Goal: Information Seeking & Learning: Learn about a topic

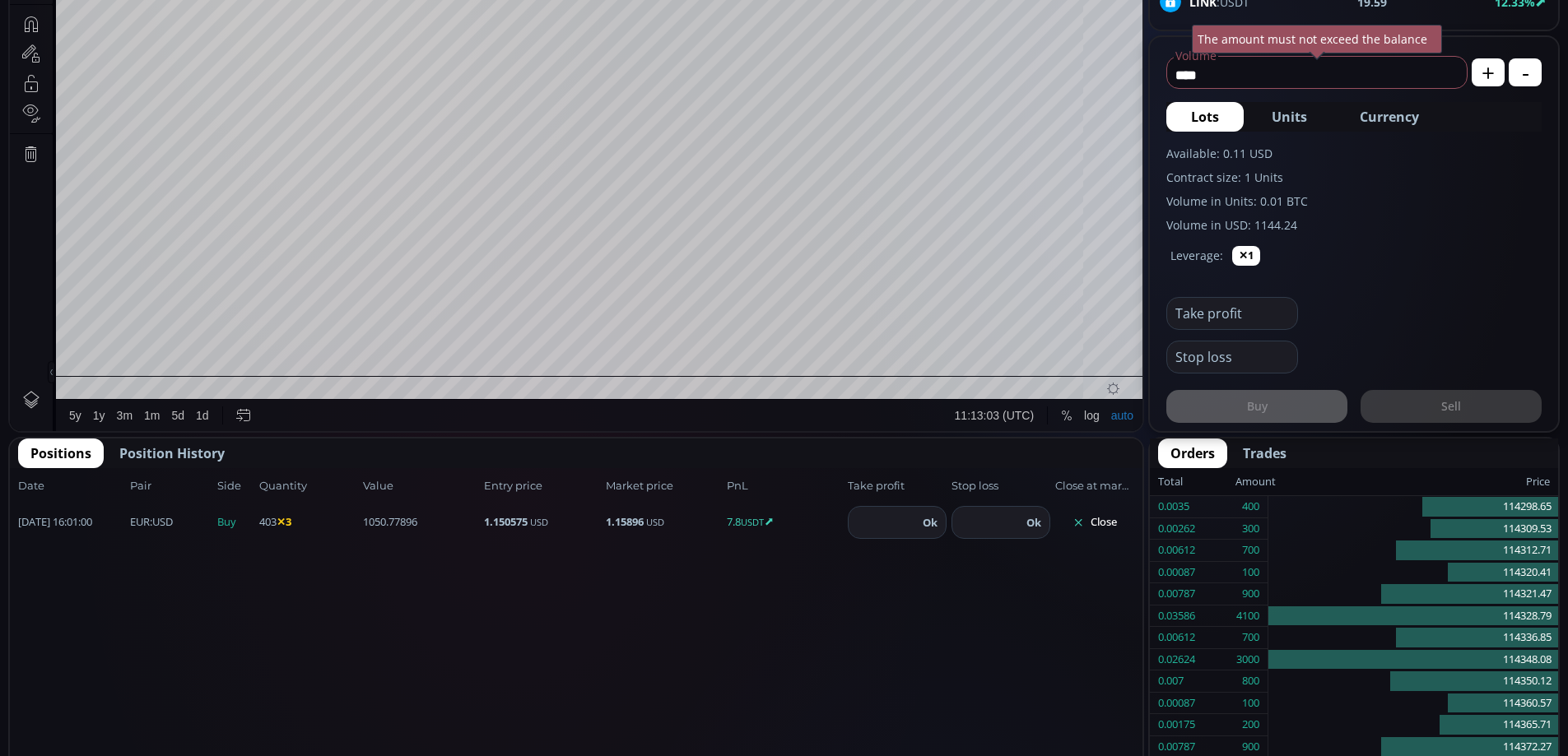
scroll to position [228, 0]
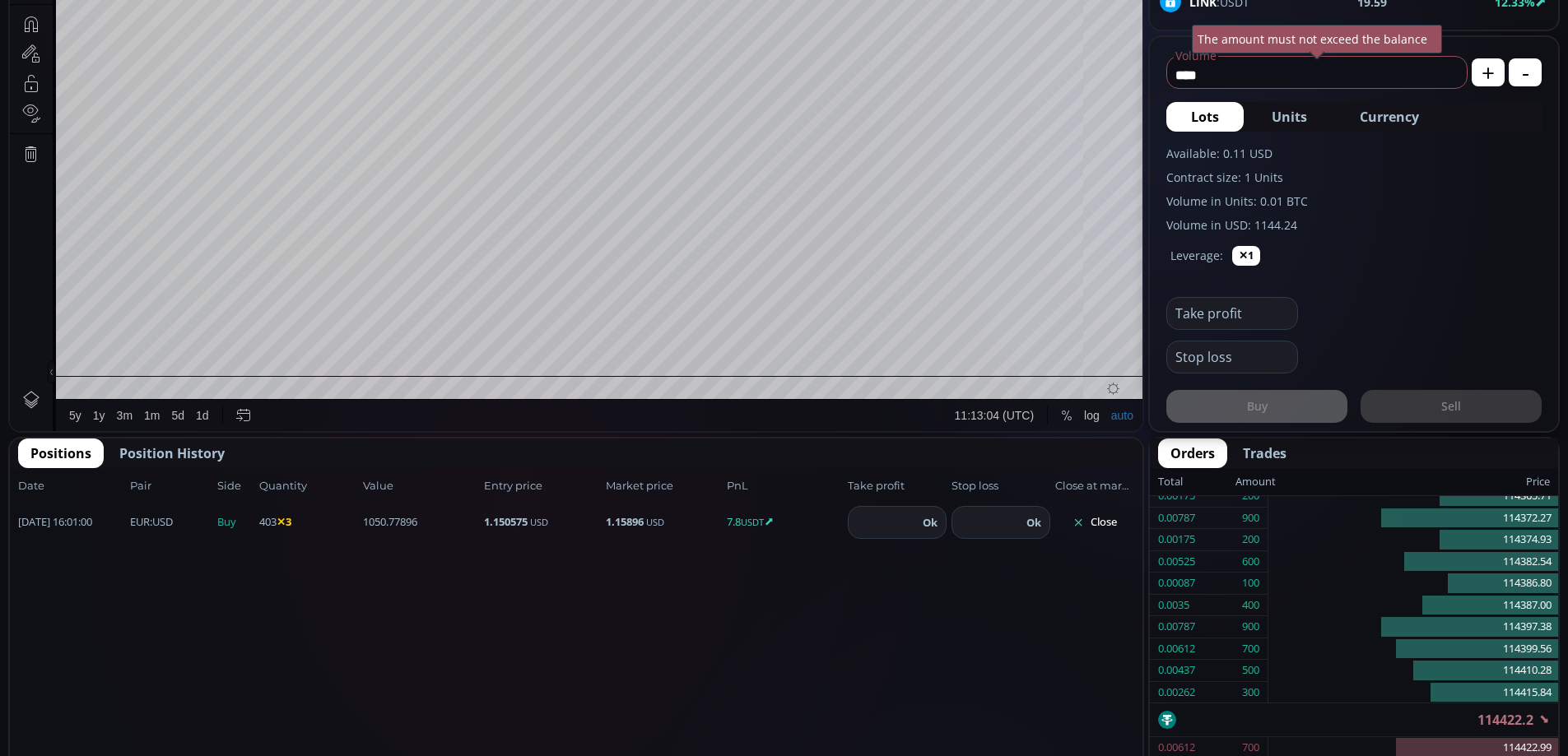
click at [1102, 525] on button "Close" at bounding box center [1095, 522] width 79 height 27
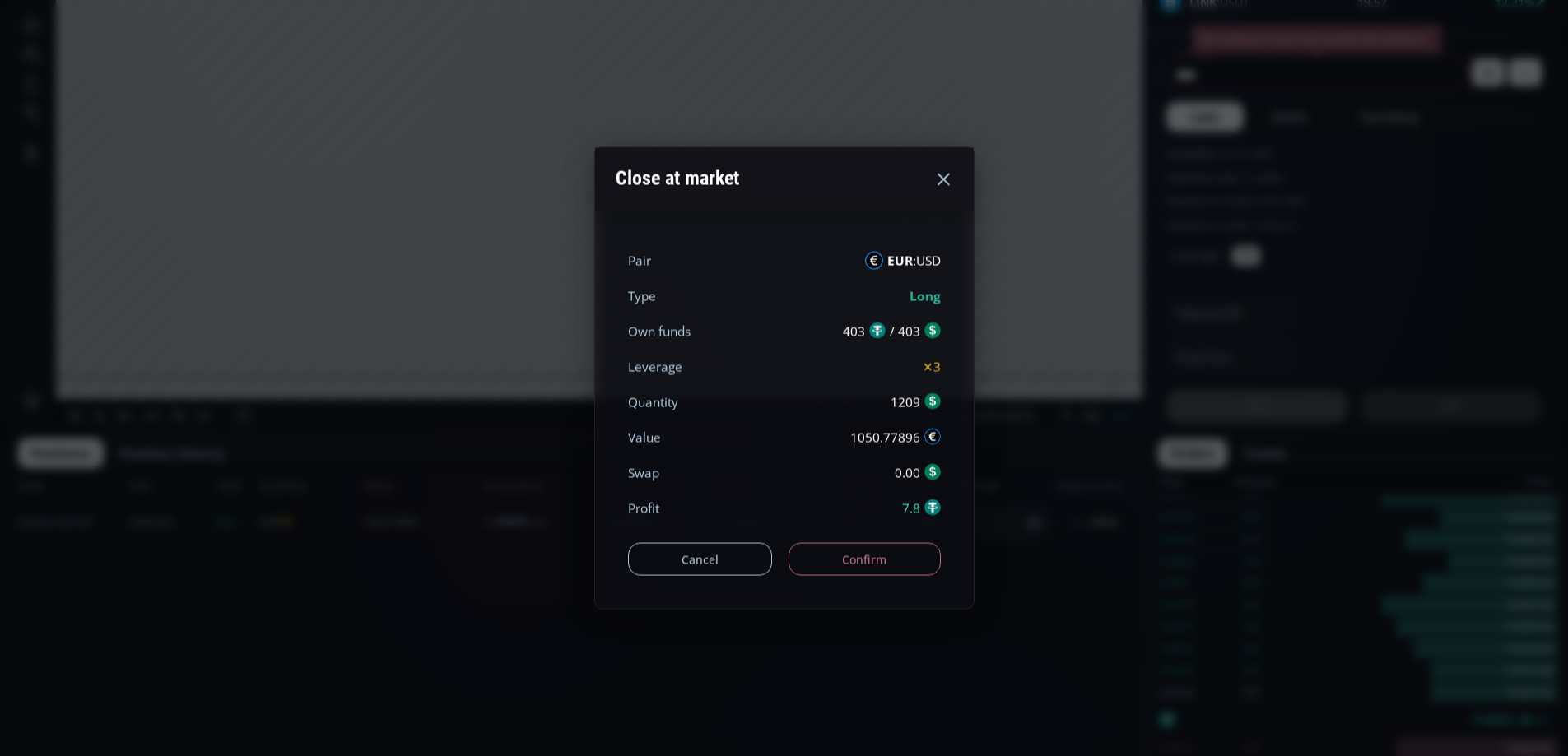
click at [884, 564] on button "Confirm" at bounding box center [865, 559] width 153 height 33
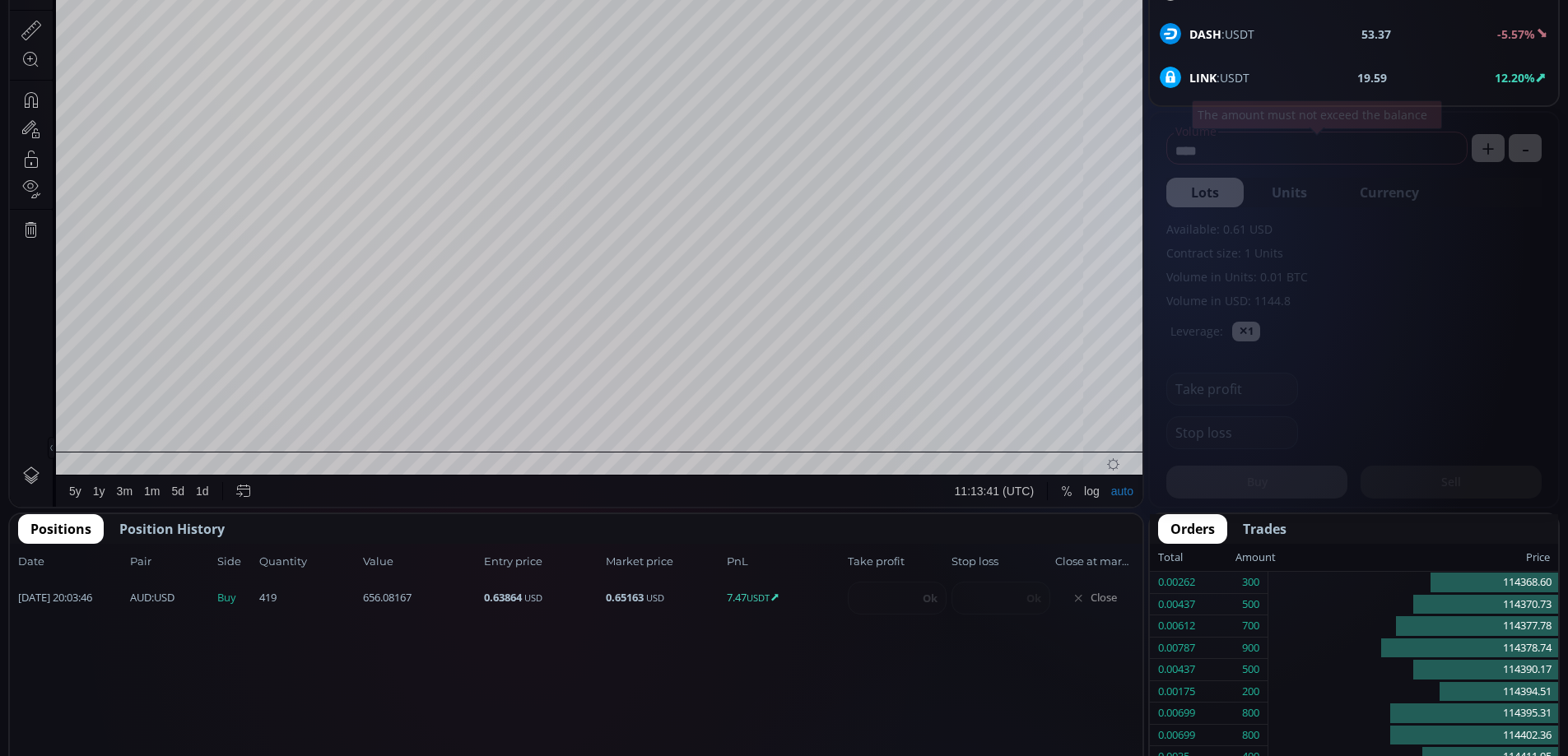
scroll to position [228, 0]
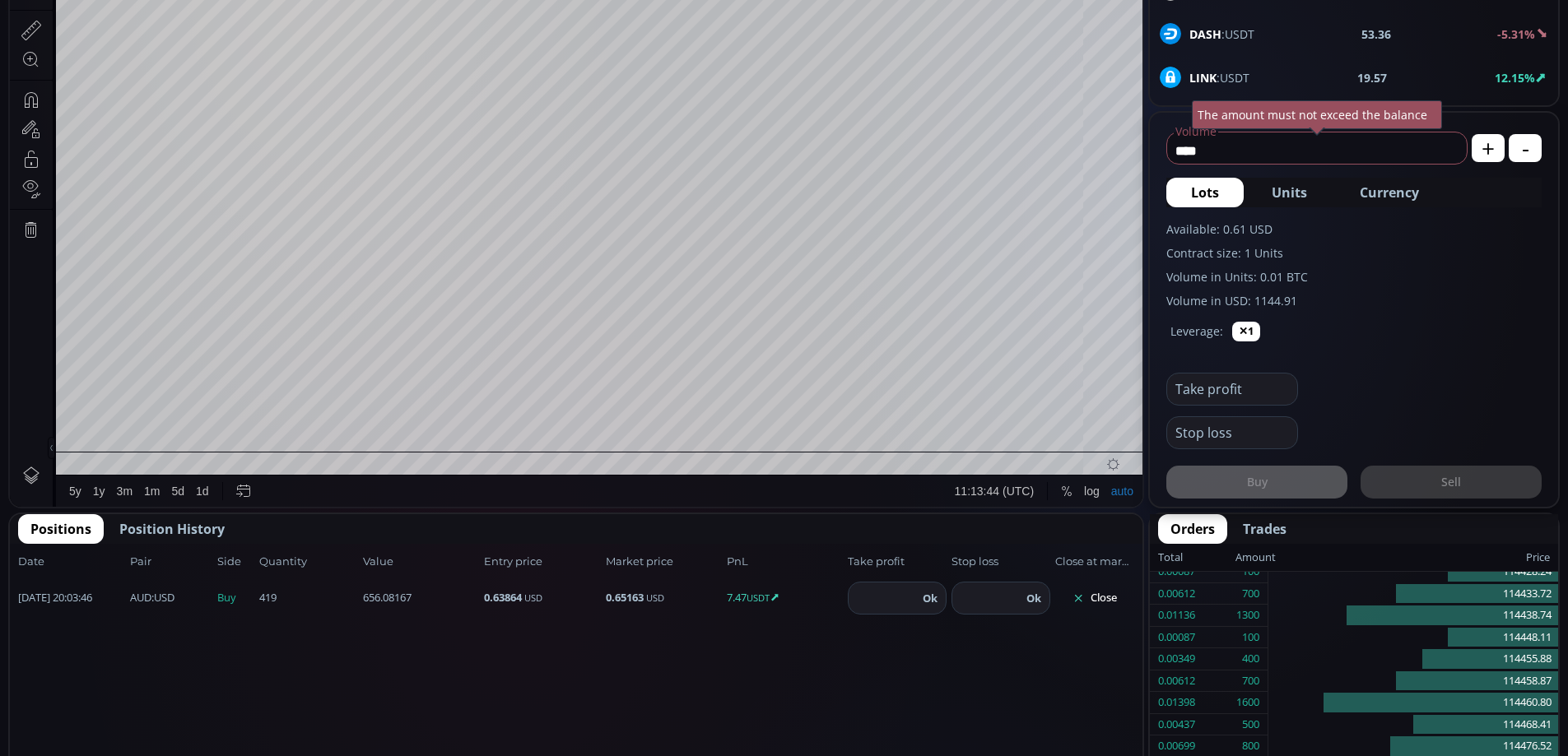
click at [1103, 602] on button "Close" at bounding box center [1095, 598] width 79 height 27
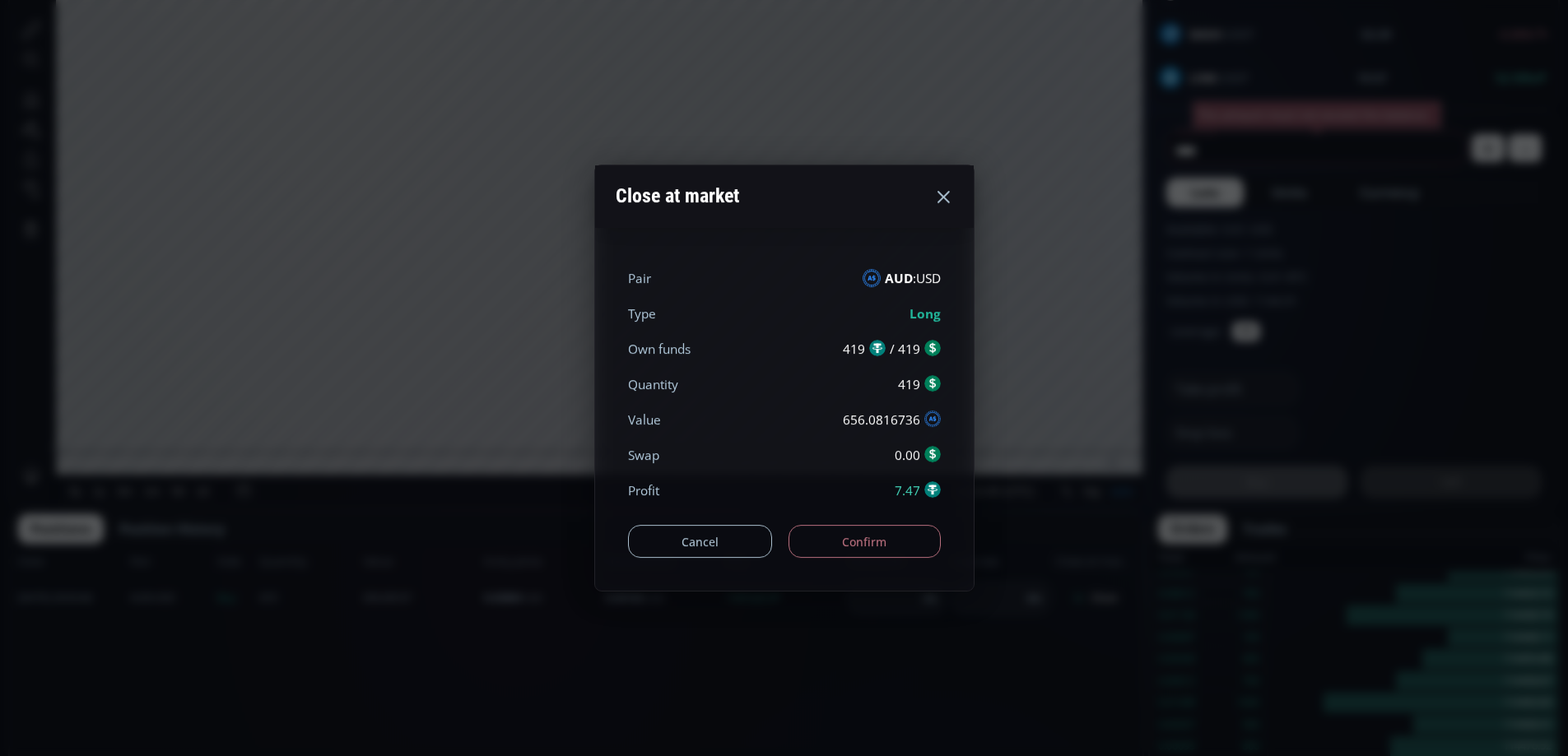
click at [920, 540] on button "Confirm" at bounding box center [865, 541] width 153 height 33
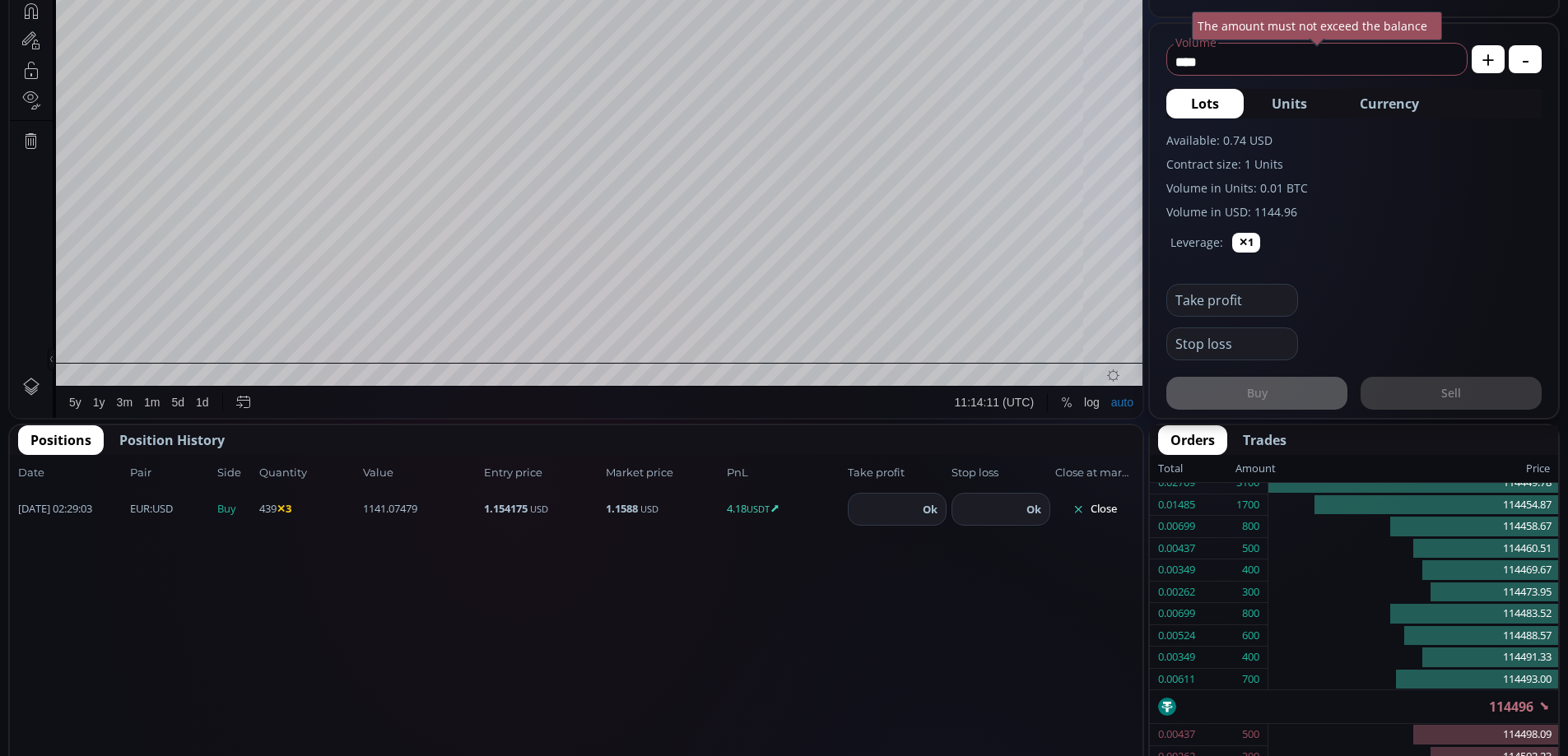
scroll to position [611, 0]
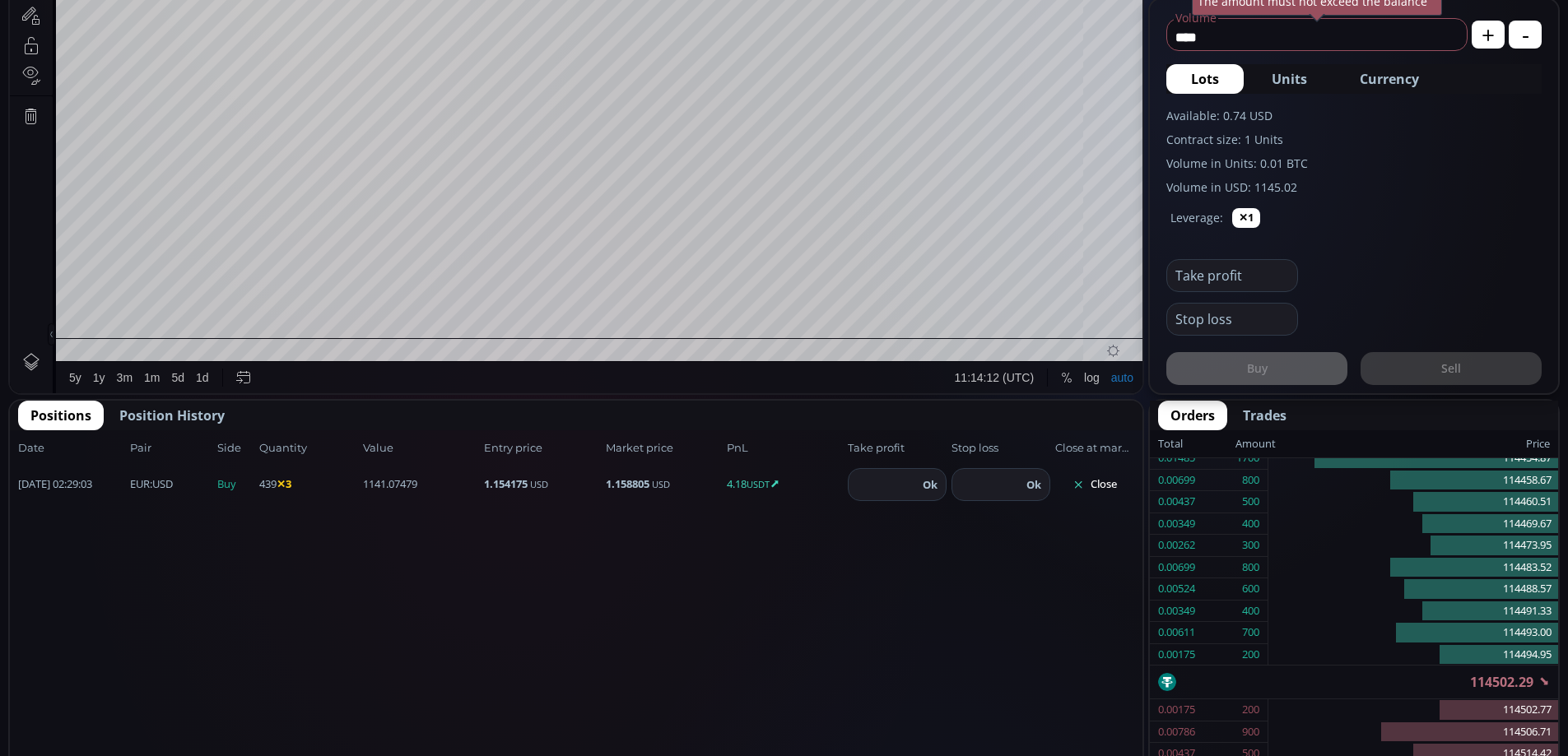
click at [1098, 484] on button "Close" at bounding box center [1095, 484] width 79 height 27
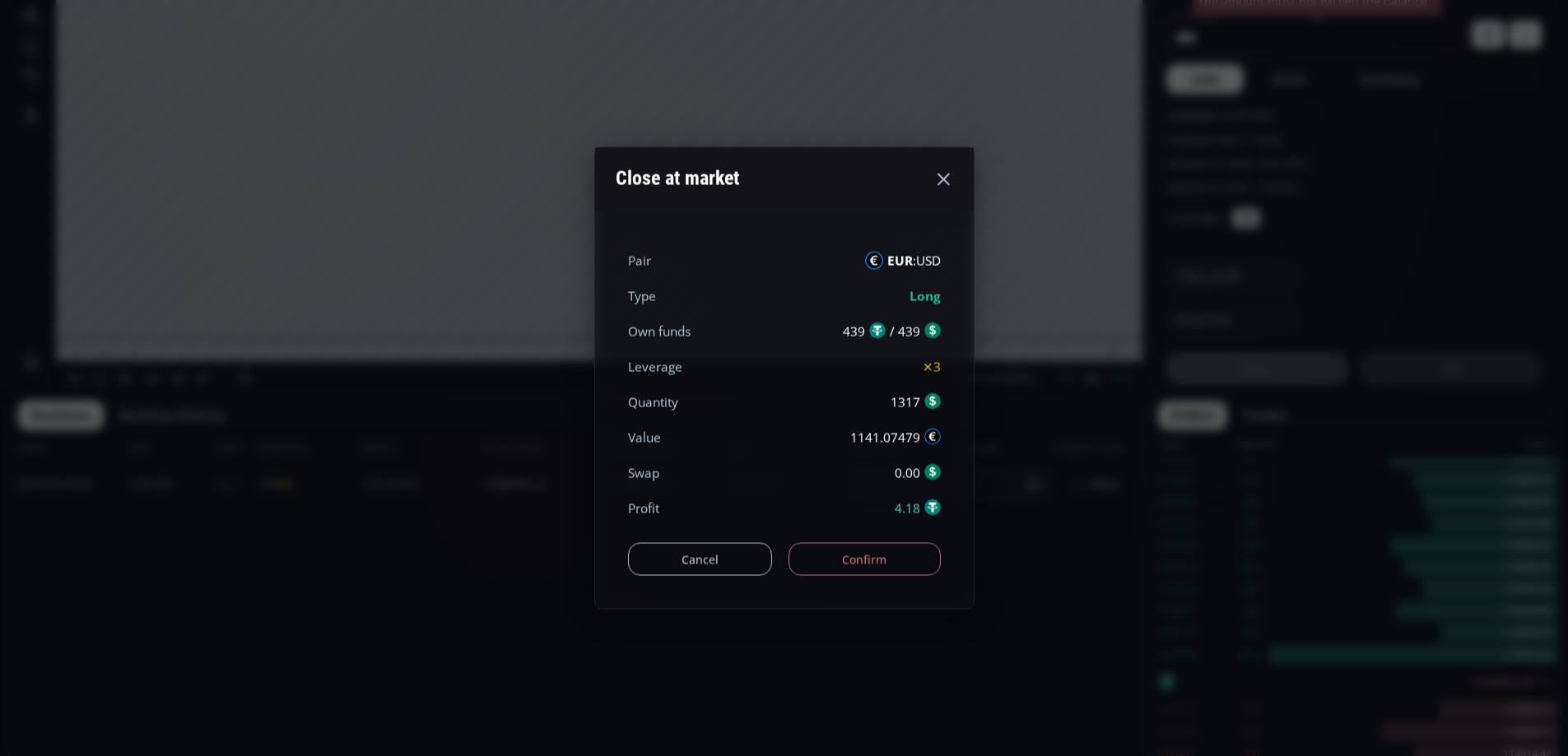
click at [887, 555] on button "Confirm" at bounding box center [865, 559] width 153 height 33
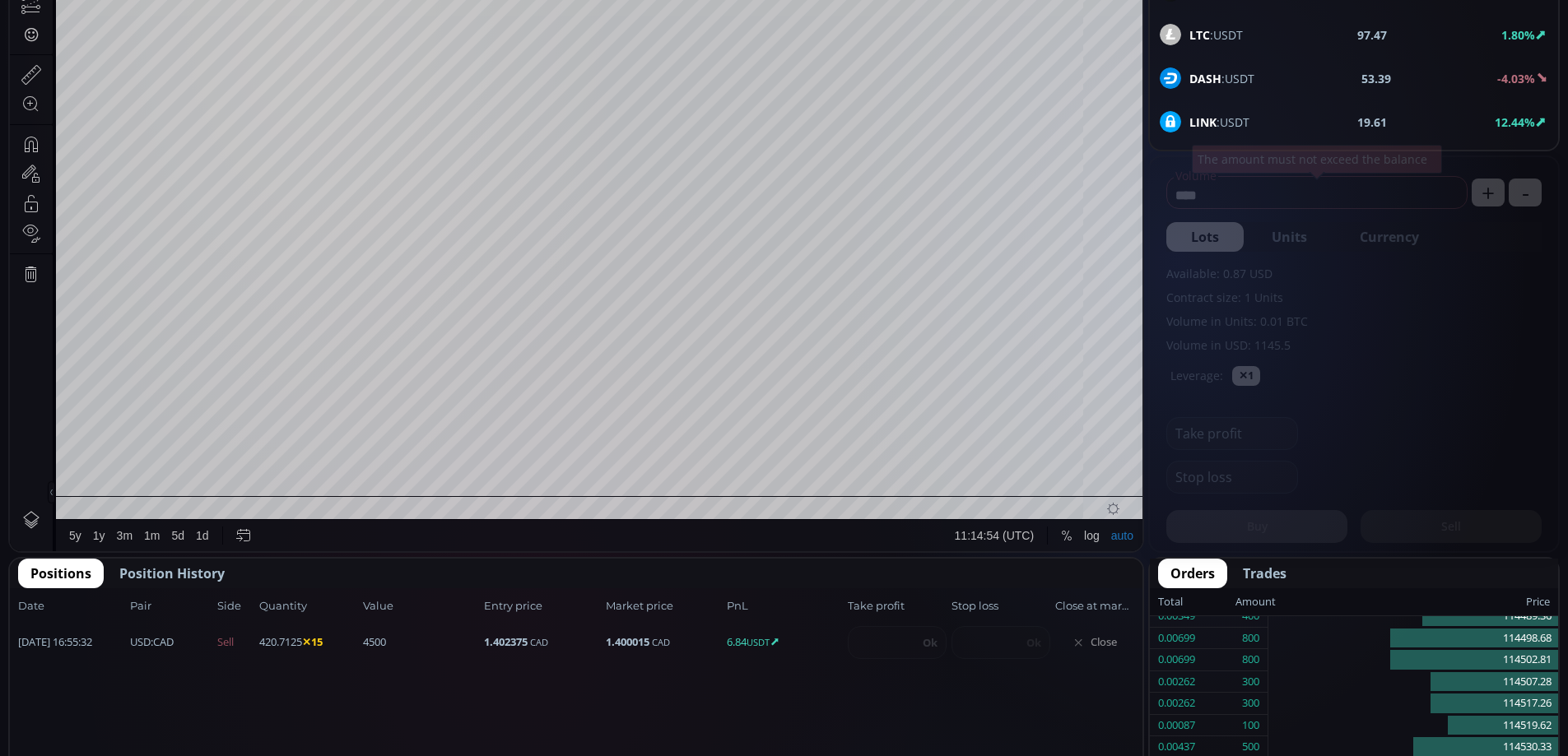
scroll to position [516, 0]
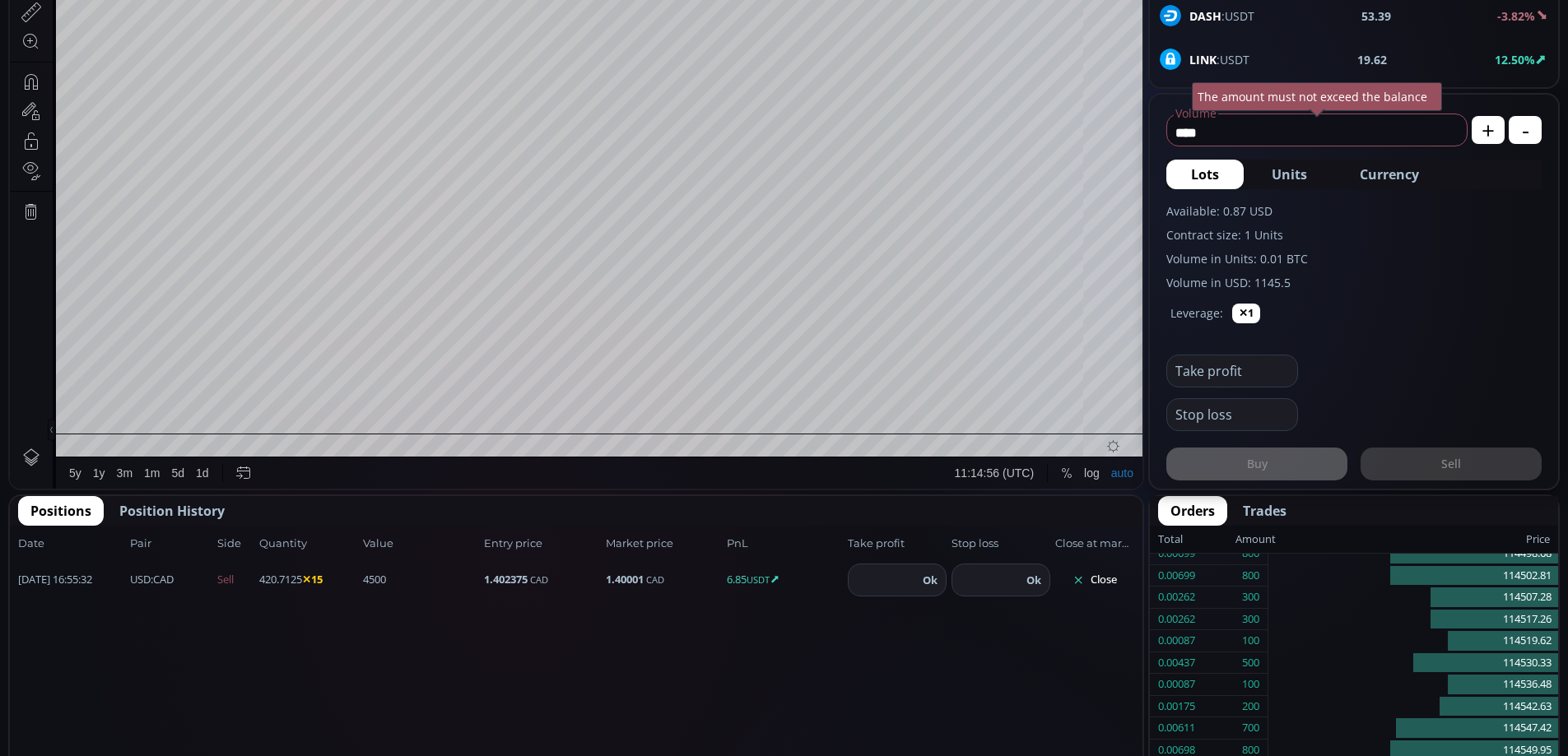
click at [1105, 578] on button "Close" at bounding box center [1095, 580] width 79 height 27
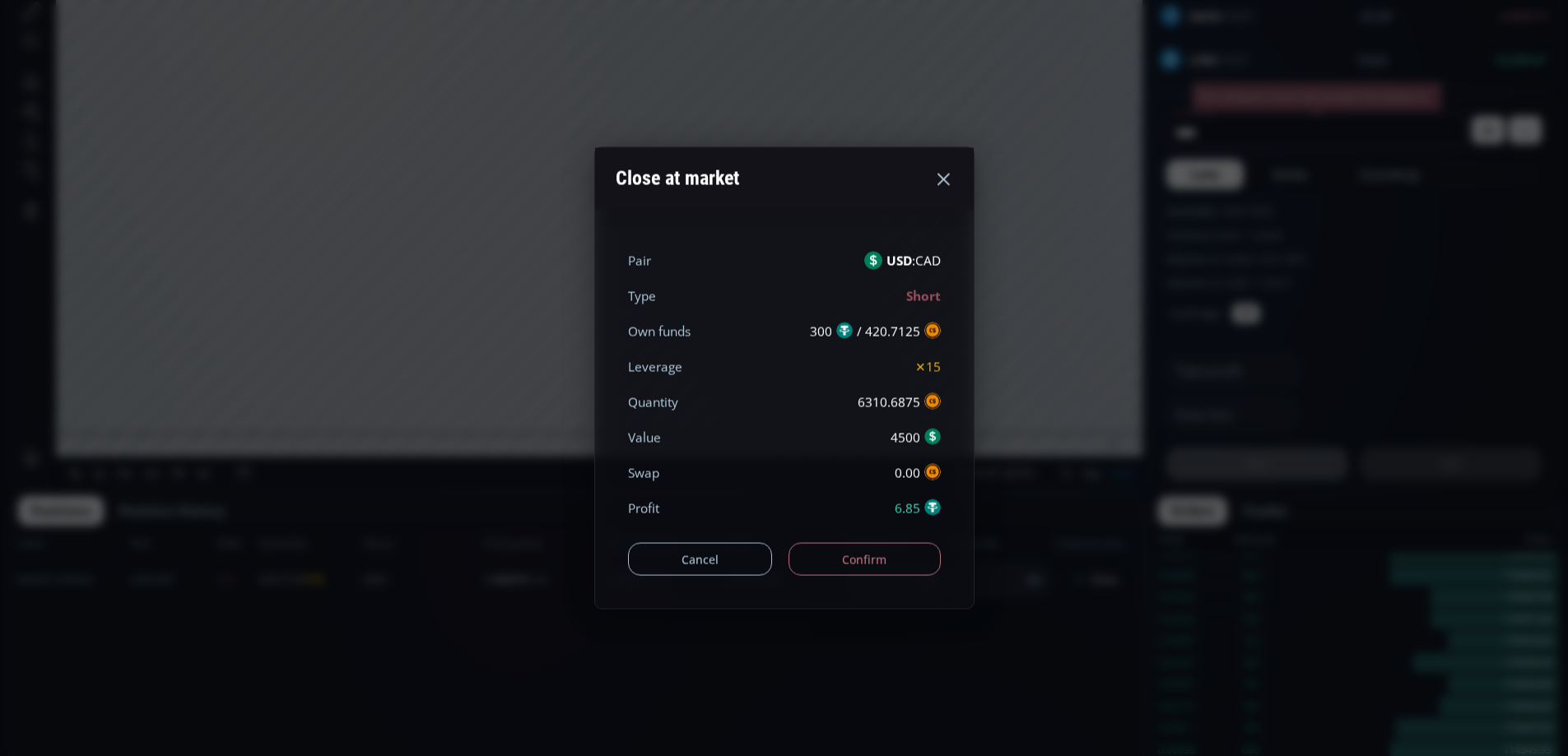
click at [889, 563] on button "Confirm" at bounding box center [865, 559] width 153 height 33
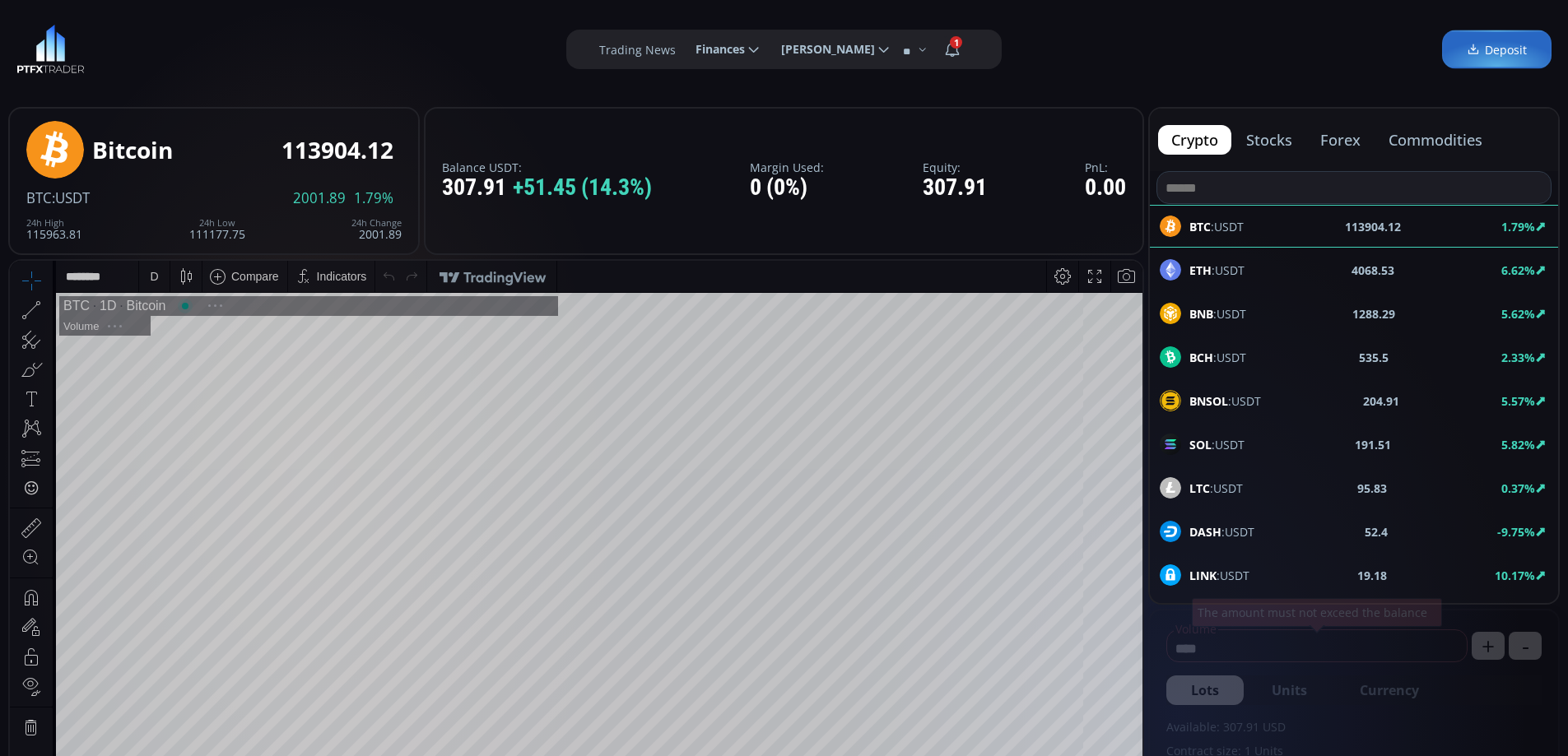
scroll to position [228, 0]
click at [1449, 139] on button "commodities" at bounding box center [1434, 140] width 120 height 29
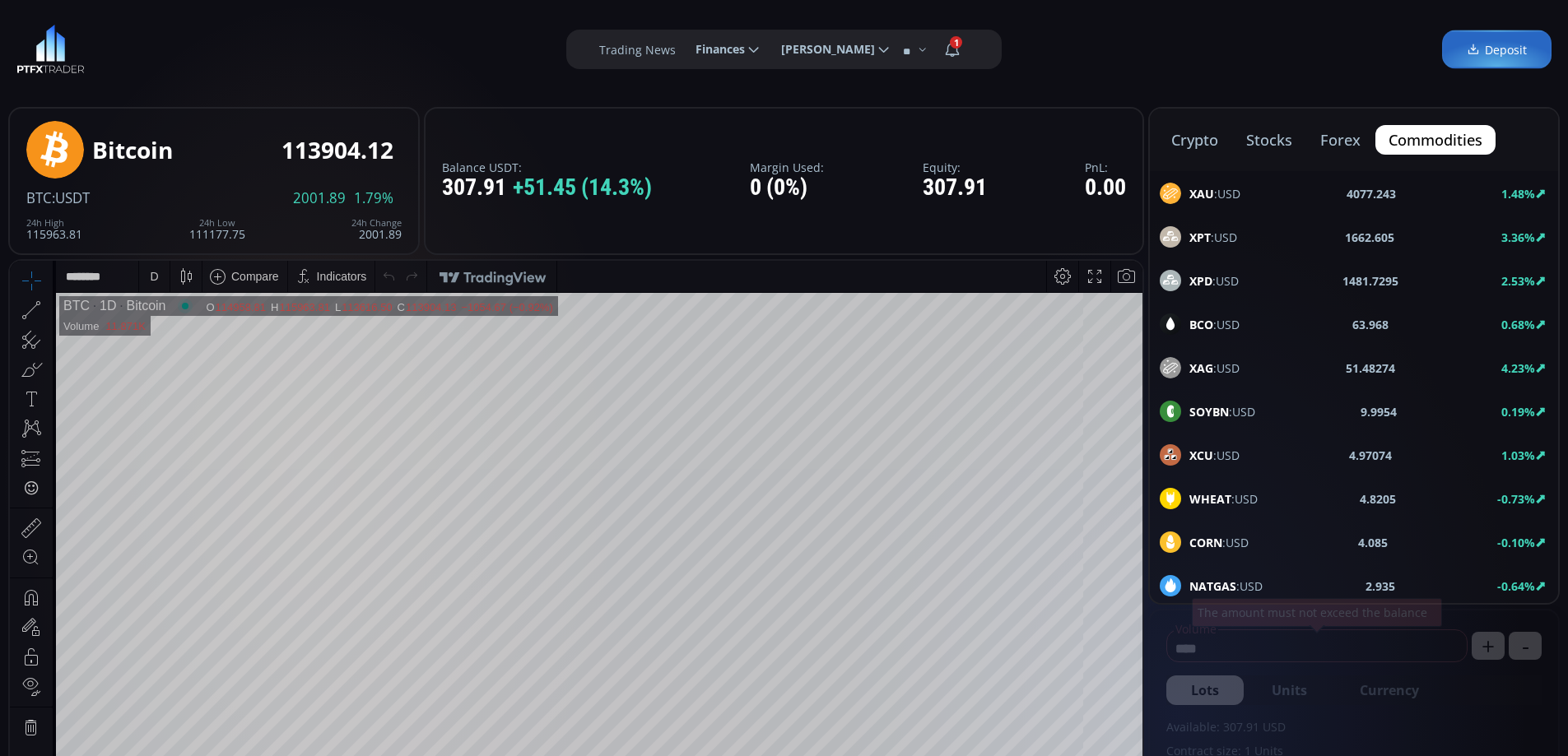
click at [1341, 141] on button "forex" at bounding box center [1340, 140] width 66 height 29
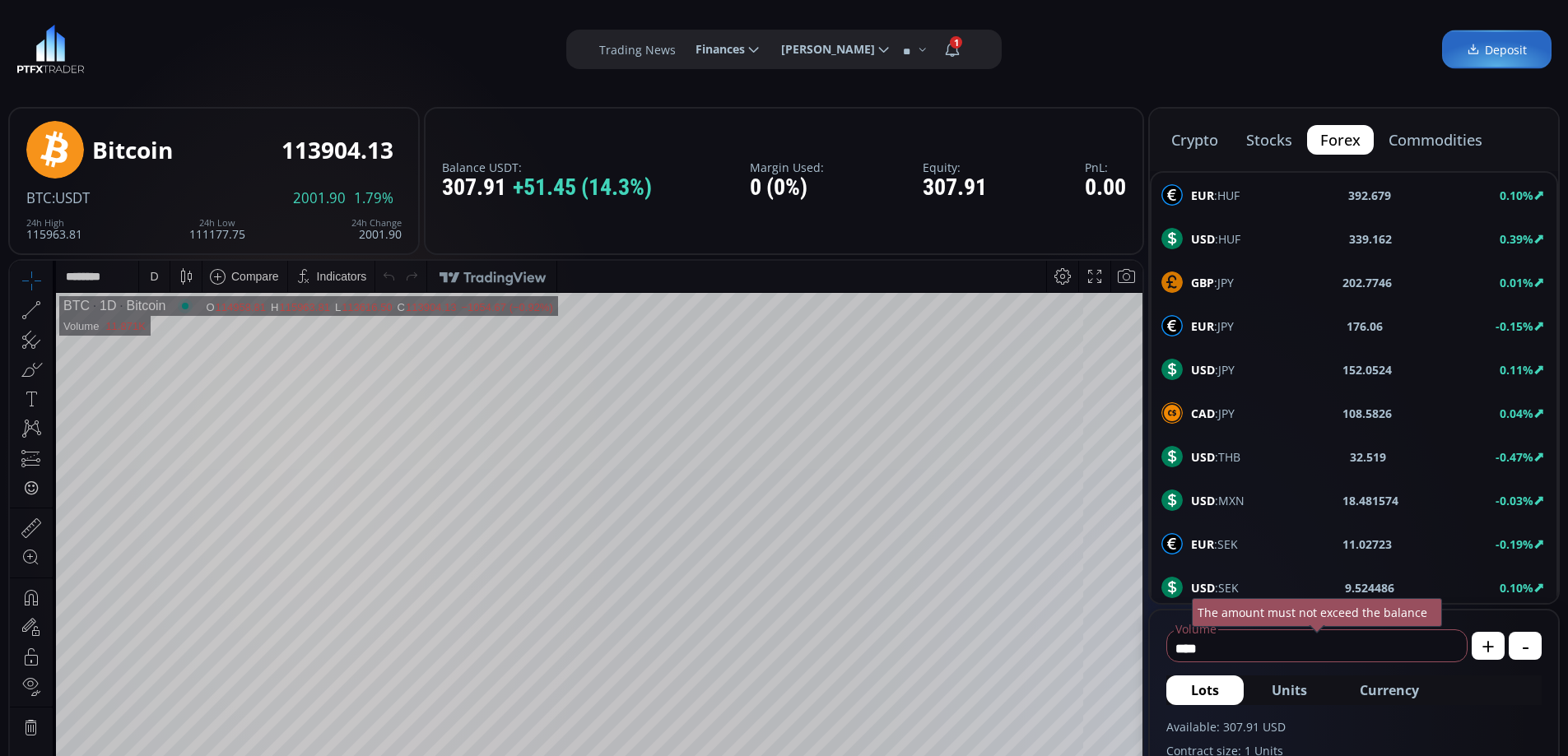
scroll to position [576, 0]
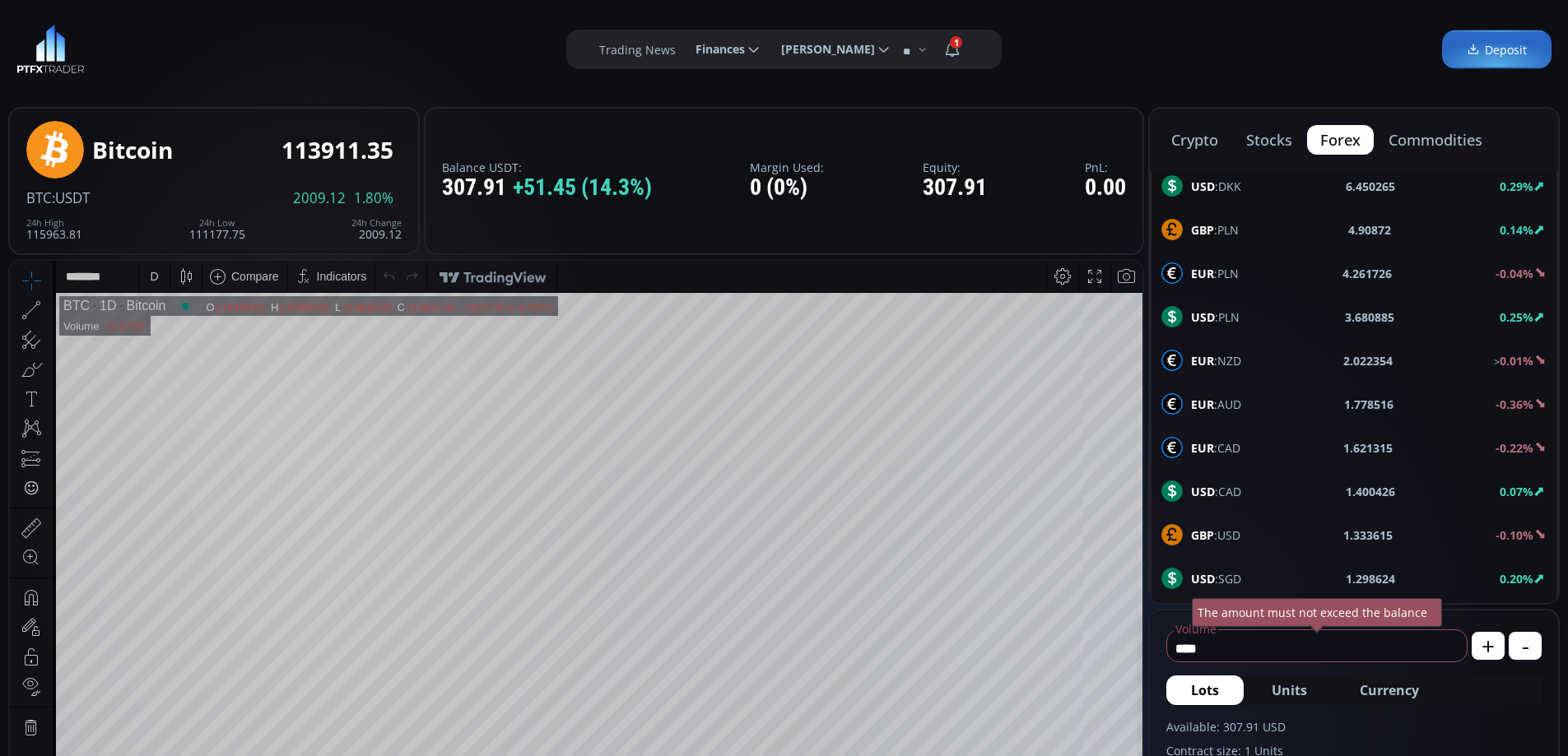
click at [1249, 489] on div "USD :CAD 1.400426 0.07%" at bounding box center [1353, 491] width 385 height 22
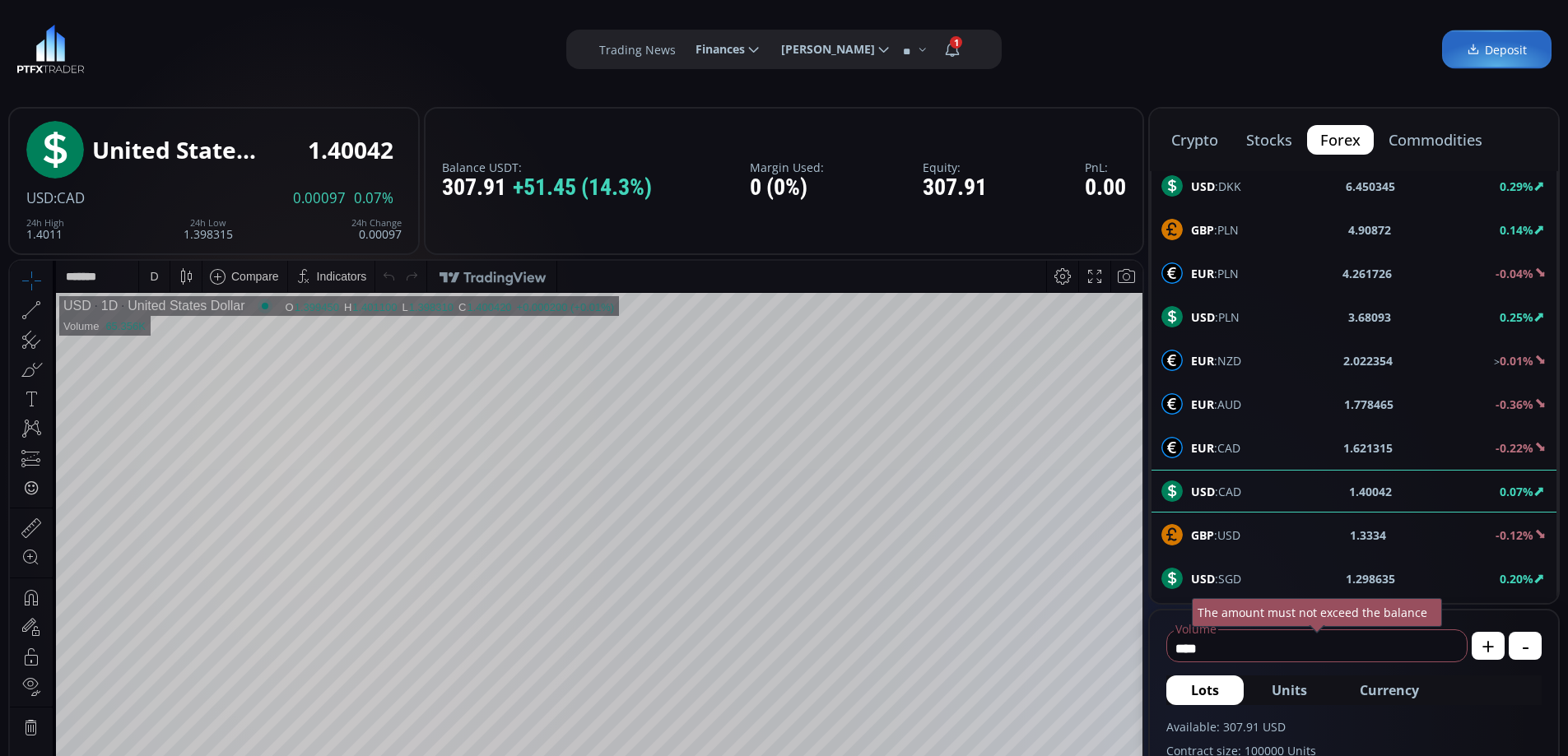
scroll to position [880, 0]
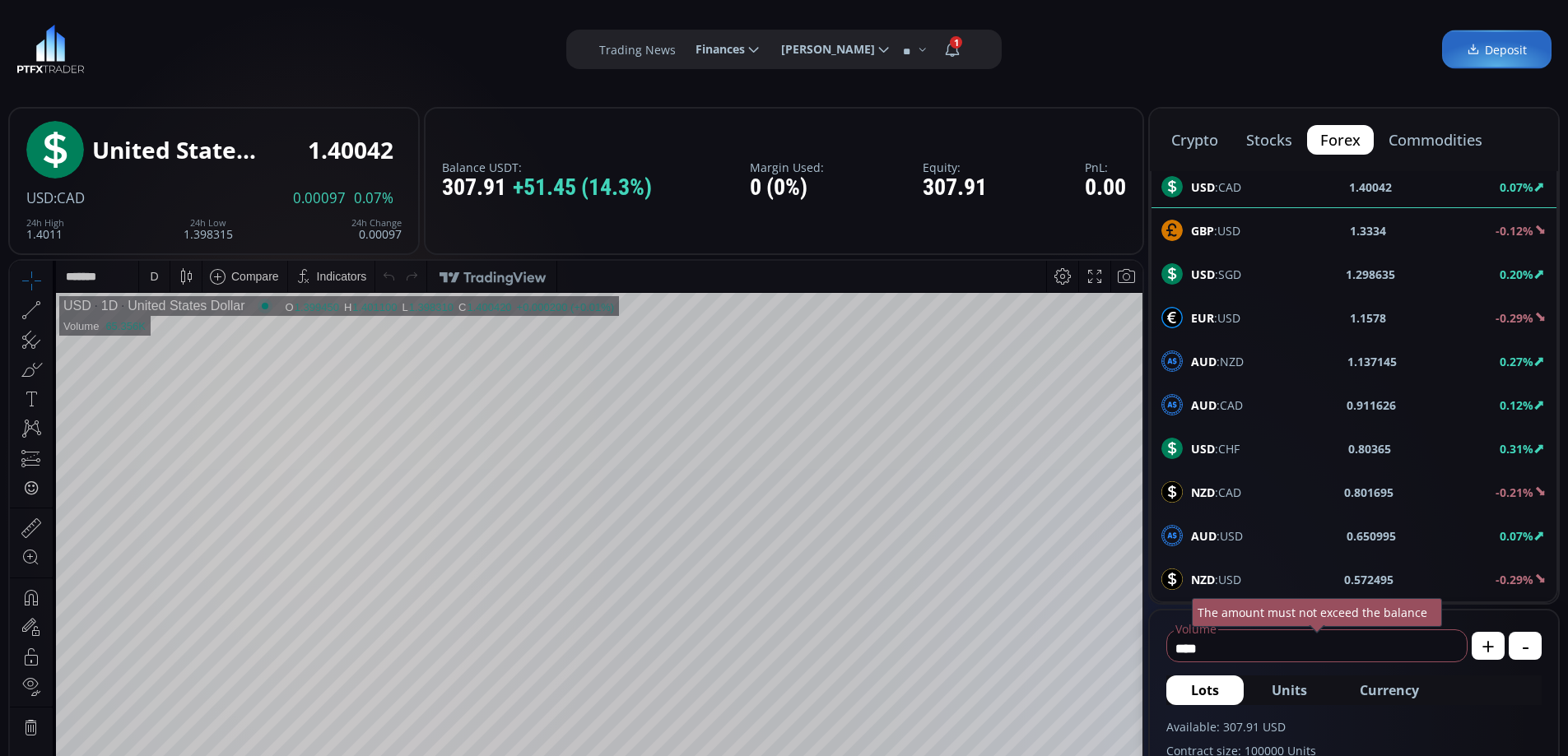
click at [1237, 541] on span "AUD :USD" at bounding box center [1216, 536] width 52 height 17
